Goal: Check status: Check status

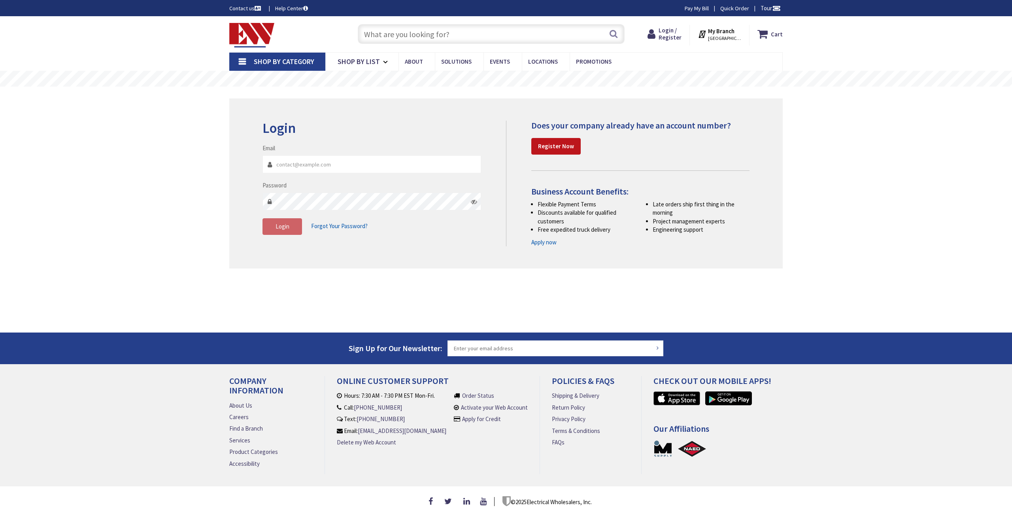
type input "[PERSON_NAME][GEOGRAPHIC_DATA], [GEOGRAPHIC_DATA]"
type input "[PERSON_NAME][EMAIL_ADDRESS][DOMAIN_NAME]"
click at [281, 229] on span "Login" at bounding box center [283, 227] width 14 height 8
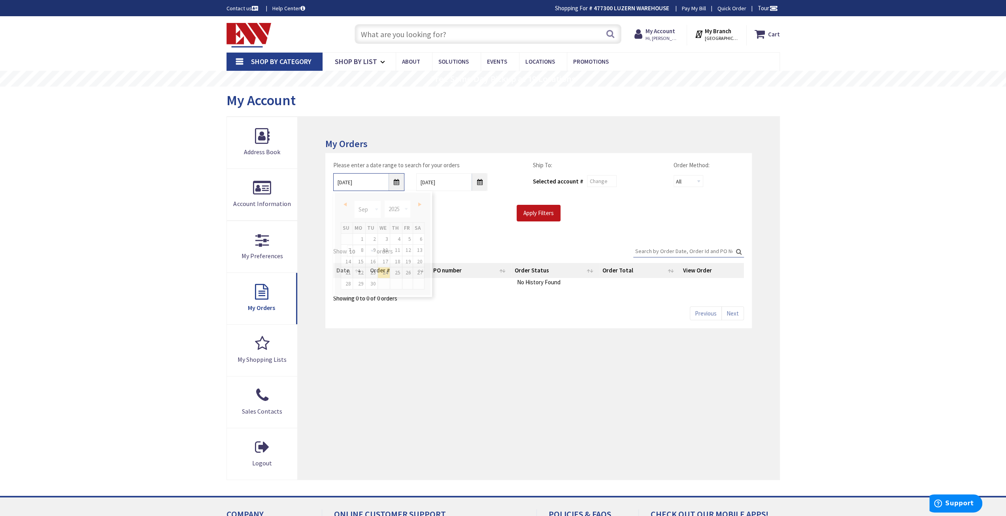
click at [398, 184] on input "9/24/2025" at bounding box center [368, 182] width 71 height 18
click at [379, 212] on select "Jan Feb Mar Apr May Jun Jul Aug Sep Oct Nov Dec" at bounding box center [367, 210] width 26 height 18
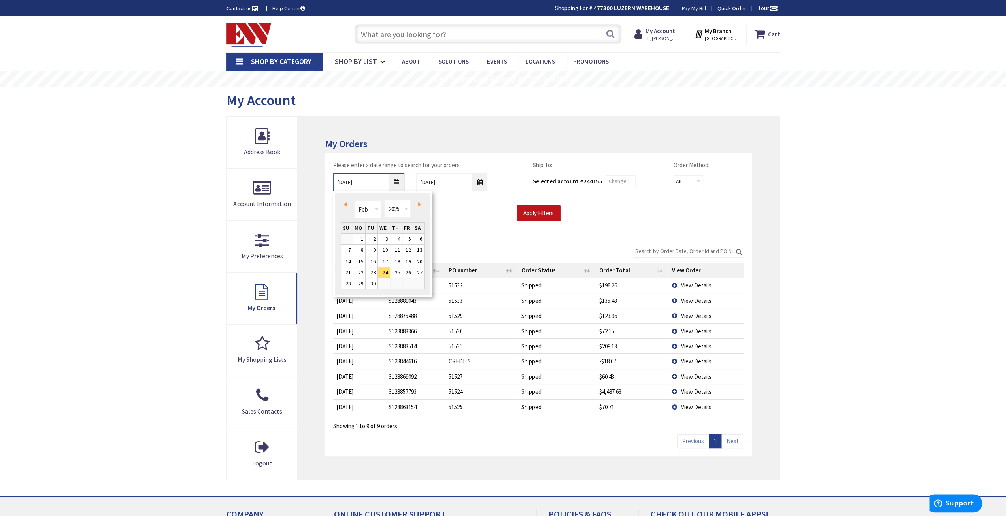
type input "02/23/2025"
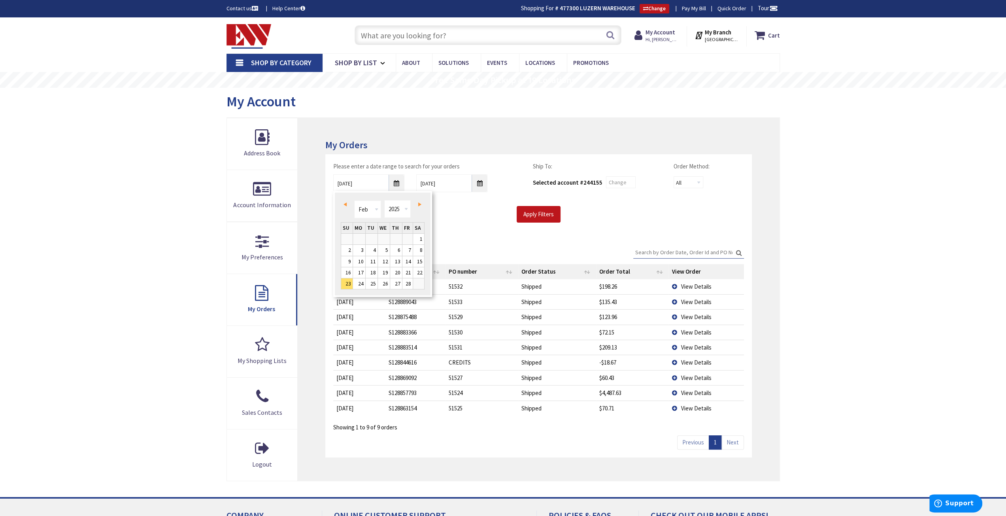
click at [666, 252] on input "Search:" at bounding box center [689, 252] width 111 height 12
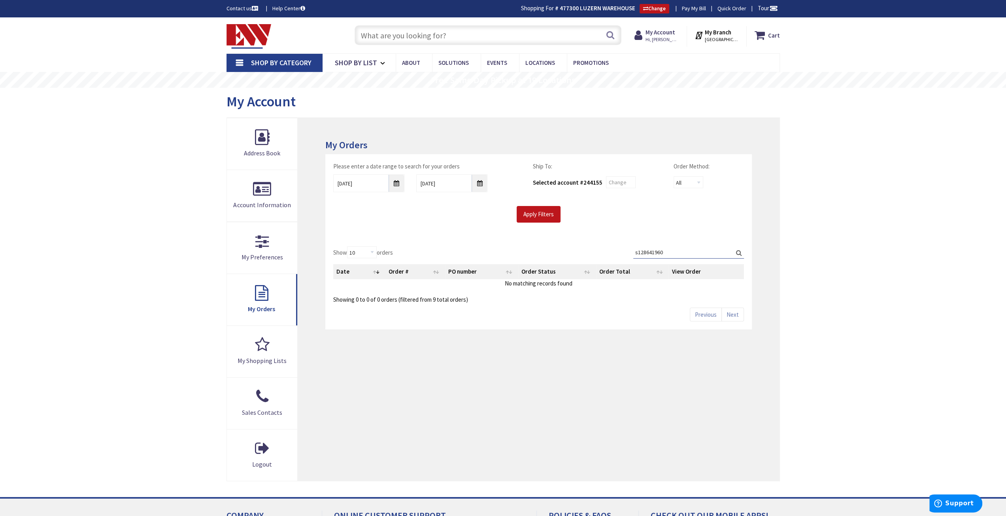
click at [637, 252] on input "s128641960" at bounding box center [689, 252] width 111 height 12
type input "S128641960"
click at [397, 182] on input "02/23/2025" at bounding box center [368, 183] width 71 height 18
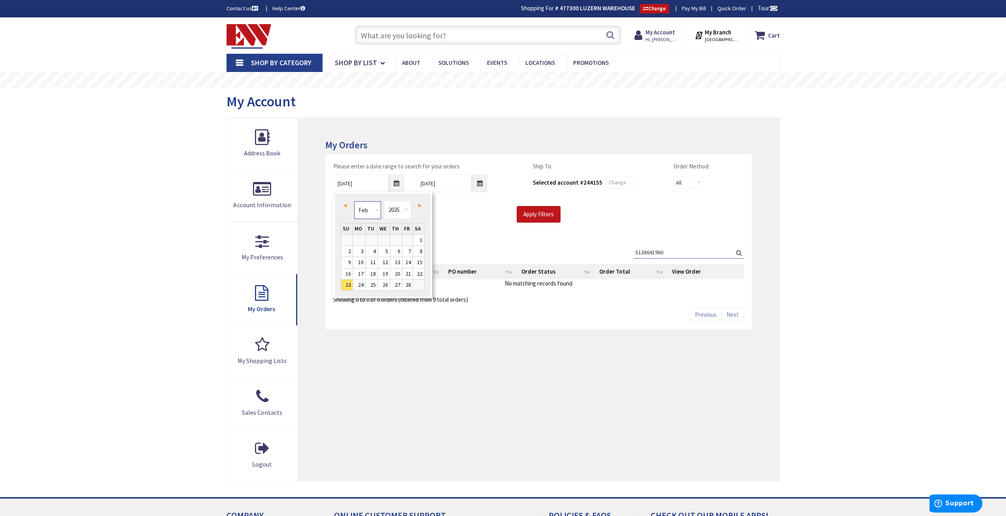
click at [375, 209] on select "Jan Feb Mar Apr May Jun Jul Aug Sep Oct Nov Dec" at bounding box center [367, 210] width 26 height 18
type input "01/22/2025"
click at [544, 214] on input "Apply Filters" at bounding box center [539, 214] width 44 height 17
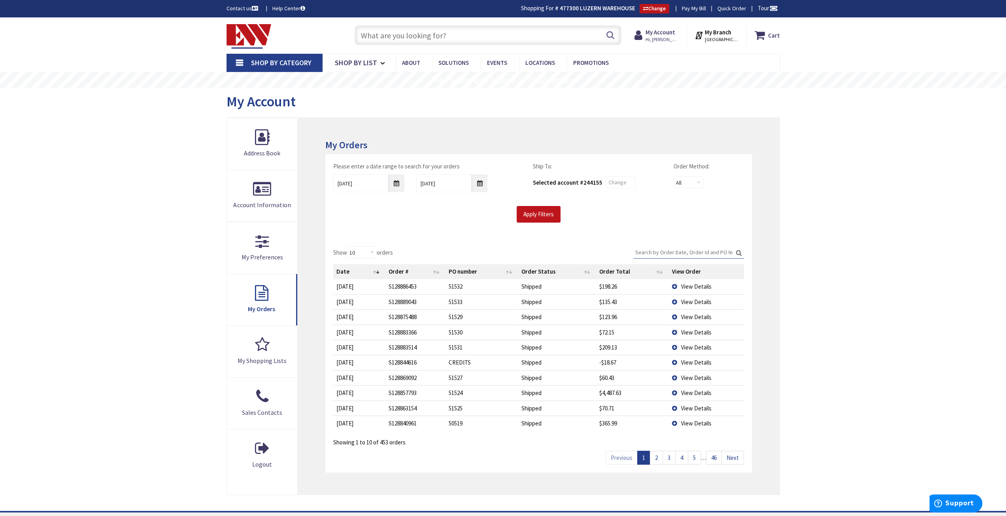
click at [671, 253] on input "Search:" at bounding box center [689, 252] width 111 height 12
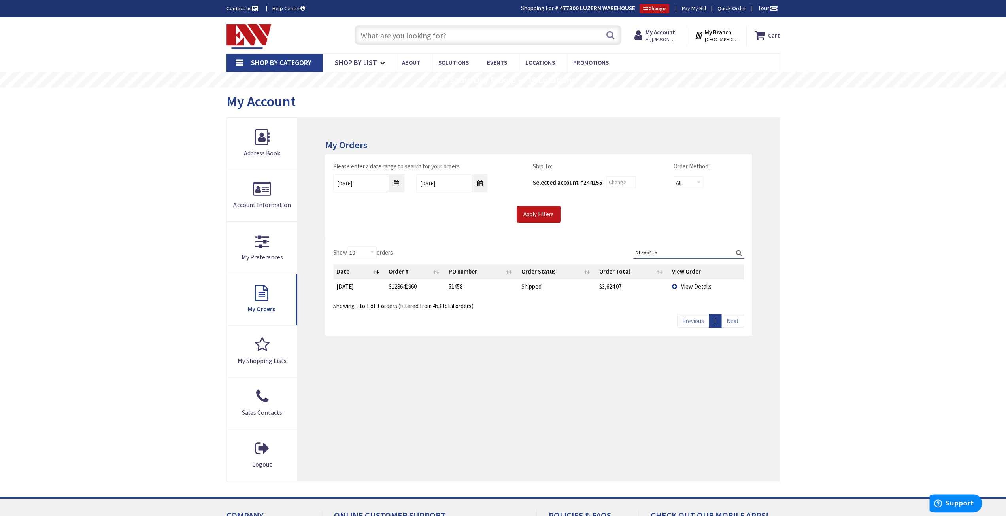
type input "s1286419"
click at [704, 287] on span "View Details" at bounding box center [696, 287] width 30 height 8
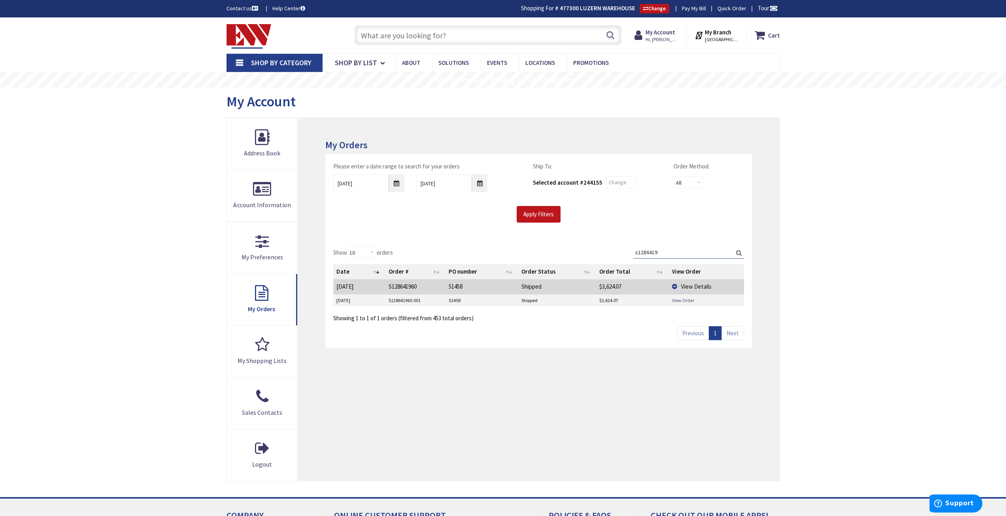
click at [690, 297] on link "View Order" at bounding box center [683, 300] width 22 height 7
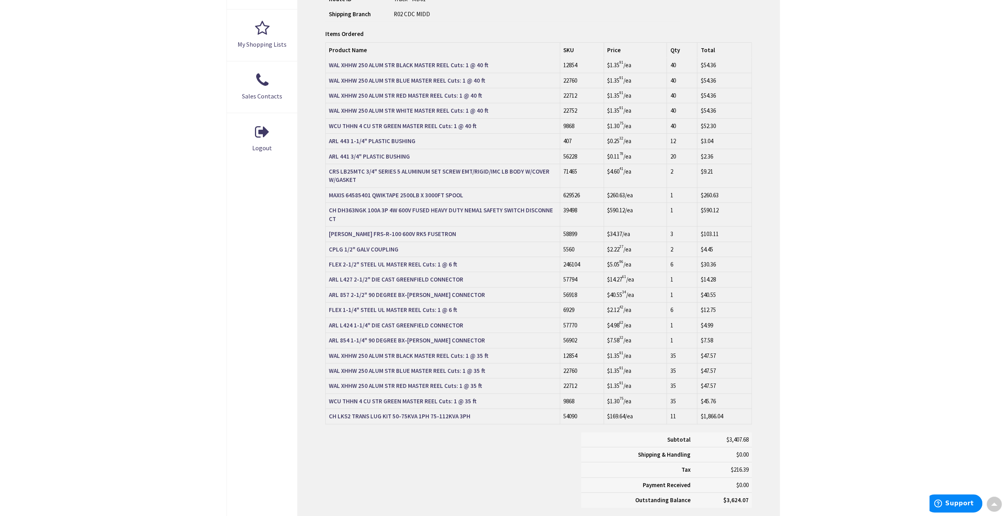
scroll to position [317, 0]
drag, startPoint x: 683, startPoint y: 403, endPoint x: 332, endPoint y: 403, distance: 350.8
click at [330, 408] on tr "CH LKS2 TRANS LUG KIT 50-75KVA 1PH 75-112KVA 3PH 54090 $169.64 /ea 11 $1,866.04" at bounding box center [539, 415] width 426 height 15
copy tr "CH LKS2 TRANS LUG KIT 50-75KVA 1PH 75-112KVA 3PH 54090 $169.64 /ea 11"
